Goal: Complete application form

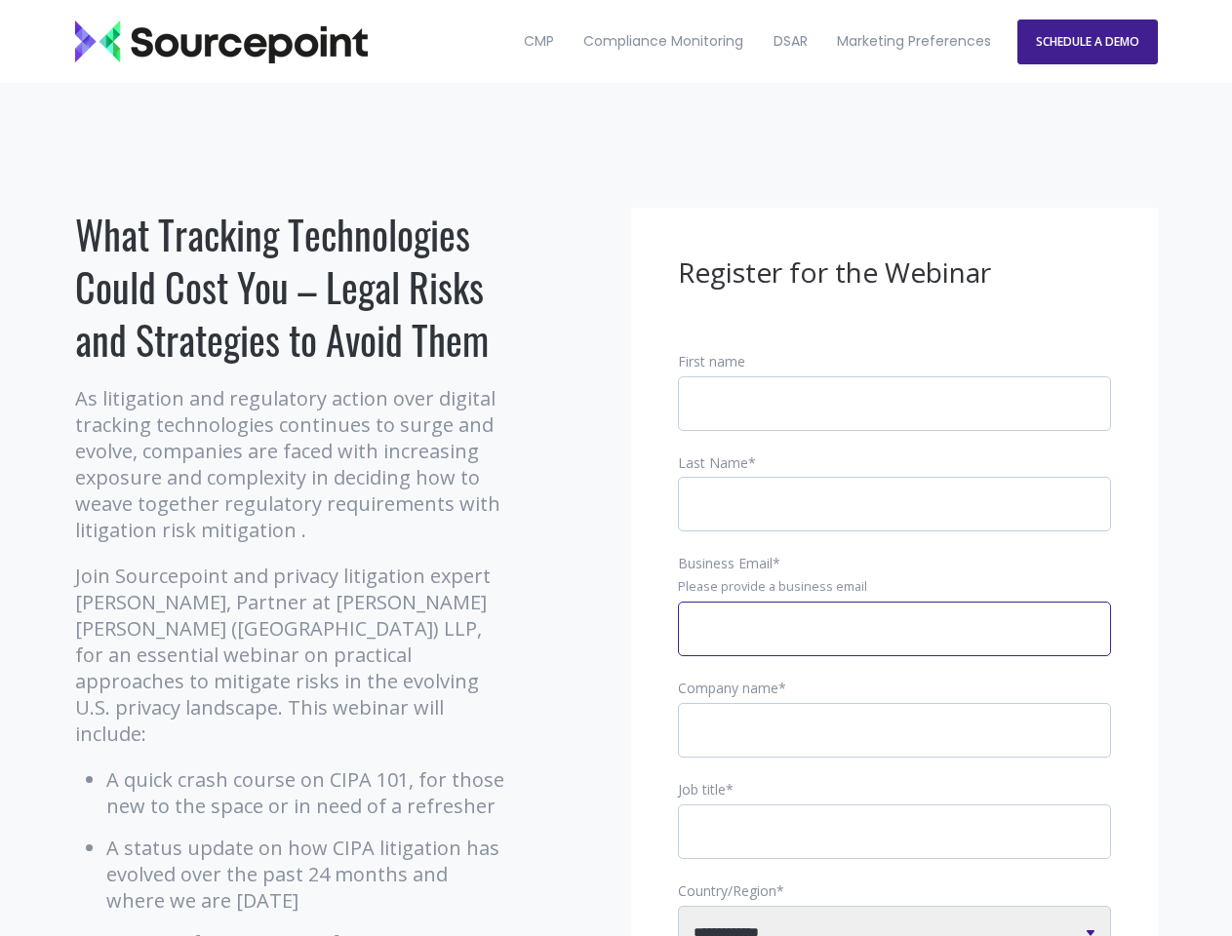
click at [894, 645] on input "Business Email *" at bounding box center [894, 629] width 433 height 55
